Goal: Task Accomplishment & Management: Use online tool/utility

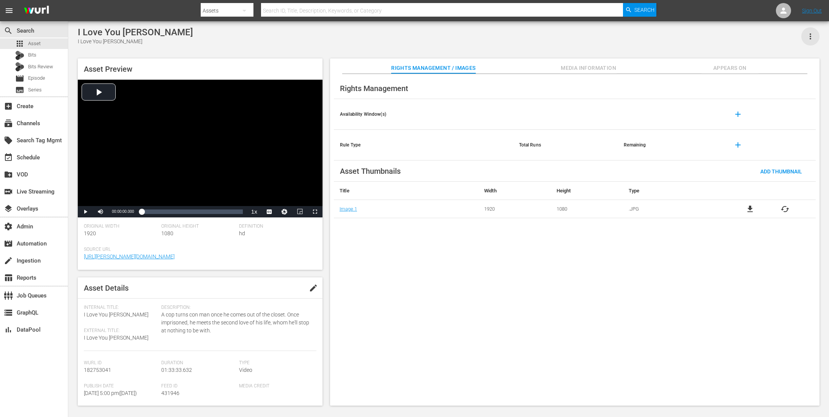
click at [814, 35] on icon "button" at bounding box center [810, 36] width 9 height 9
click at [780, 52] on div "Segmentation Clips" at bounding box center [777, 58] width 73 height 18
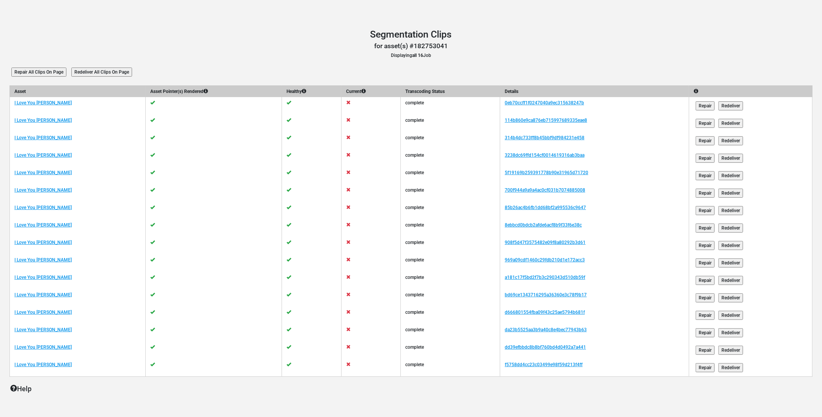
click at [107, 72] on input "Redeliver All Clips On Page" at bounding box center [101, 72] width 61 height 9
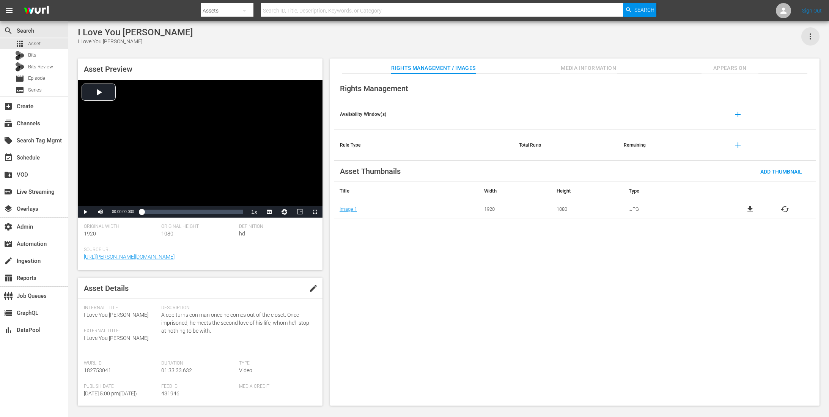
click at [809, 36] on icon "button" at bounding box center [810, 36] width 9 height 9
click at [759, 60] on div "Segmentation Clips" at bounding box center [777, 58] width 73 height 18
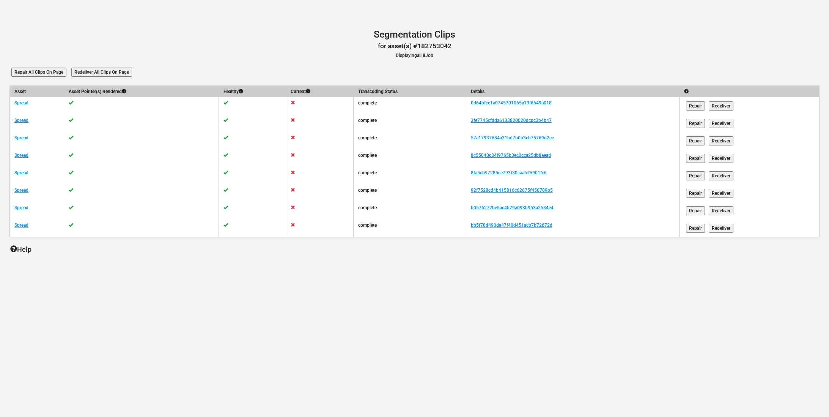
click at [91, 69] on input "Redeliver All Clips On Page" at bounding box center [101, 72] width 61 height 9
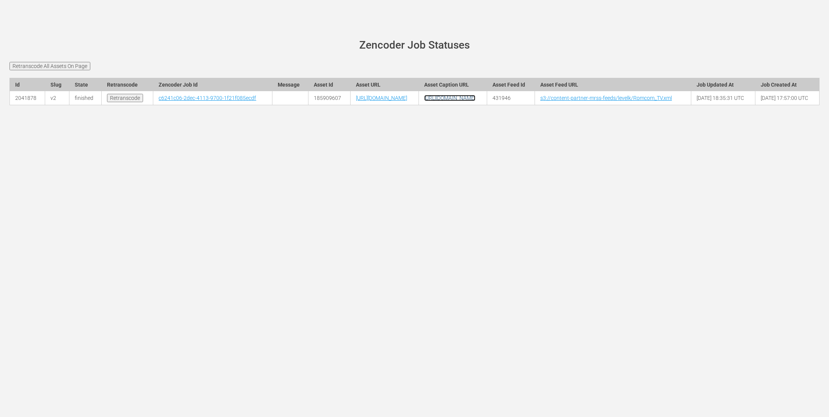
click at [475, 101] on link "https://content-partner-mrss-feeds.s3.amazonaws.com/levelk/ItsAlreadyTomorrowIn…" at bounding box center [449, 98] width 51 height 6
click at [535, 105] on td "431946" at bounding box center [511, 98] width 48 height 14
copy td "431946"
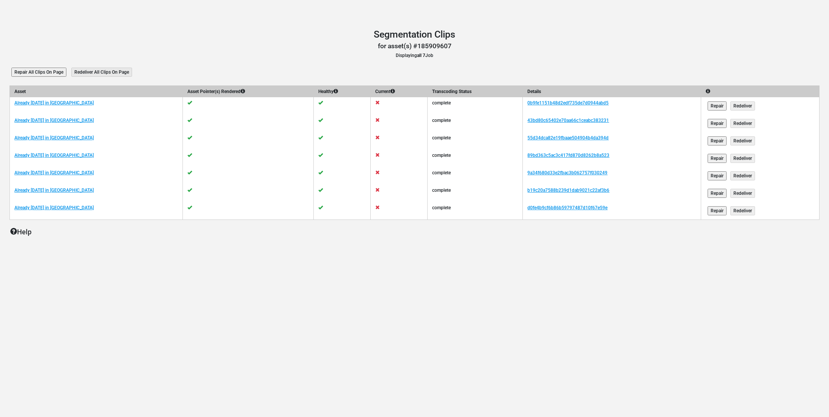
click at [387, 341] on div "Segmentation Clips Segmentation Clips for asset(s) #185909607 Displaying all 7 …" at bounding box center [414, 208] width 829 height 417
